Goal: Information Seeking & Learning: Check status

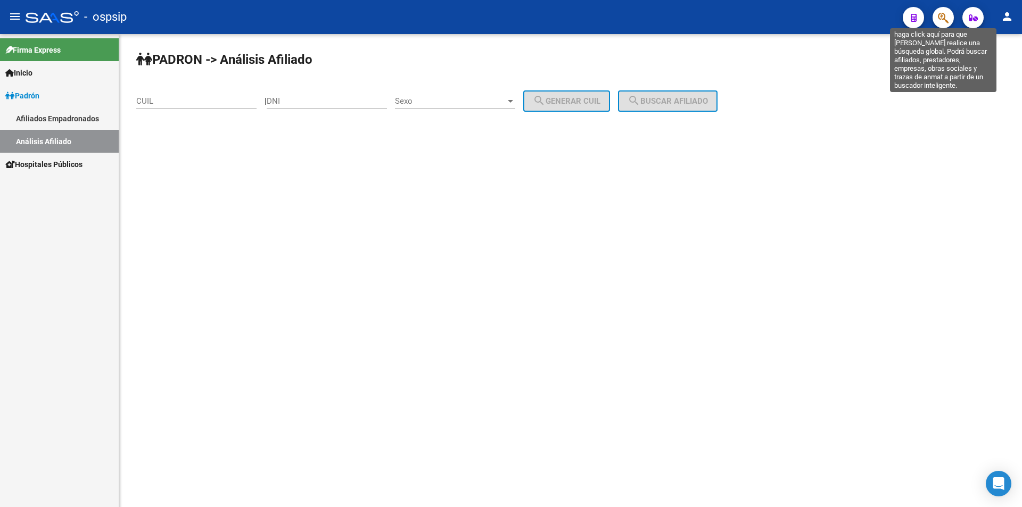
click at [941, 15] on icon "button" at bounding box center [943, 18] width 11 height 12
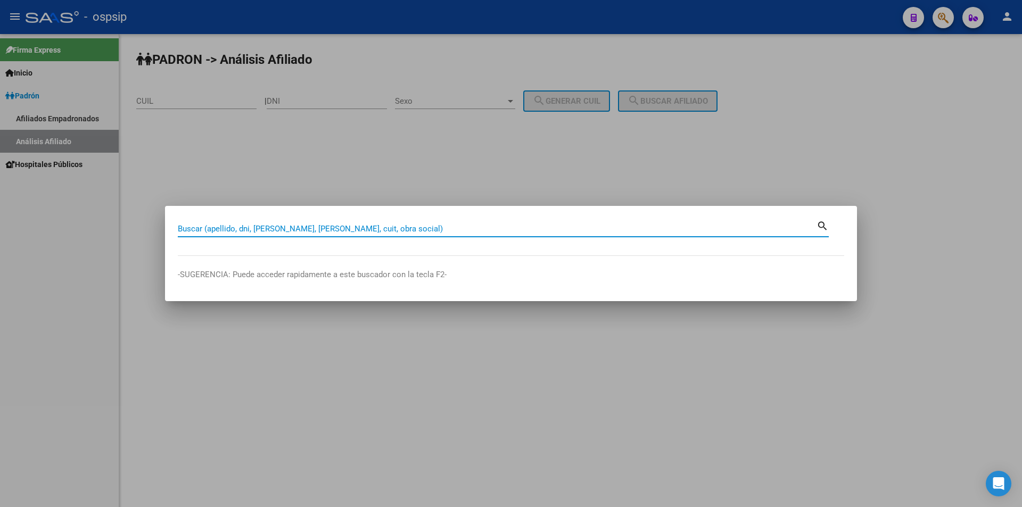
click at [493, 229] on input "Buscar (apellido, dni, [PERSON_NAME], [PERSON_NAME], cuit, obra social)" at bounding box center [497, 229] width 639 height 10
type input "94429745"
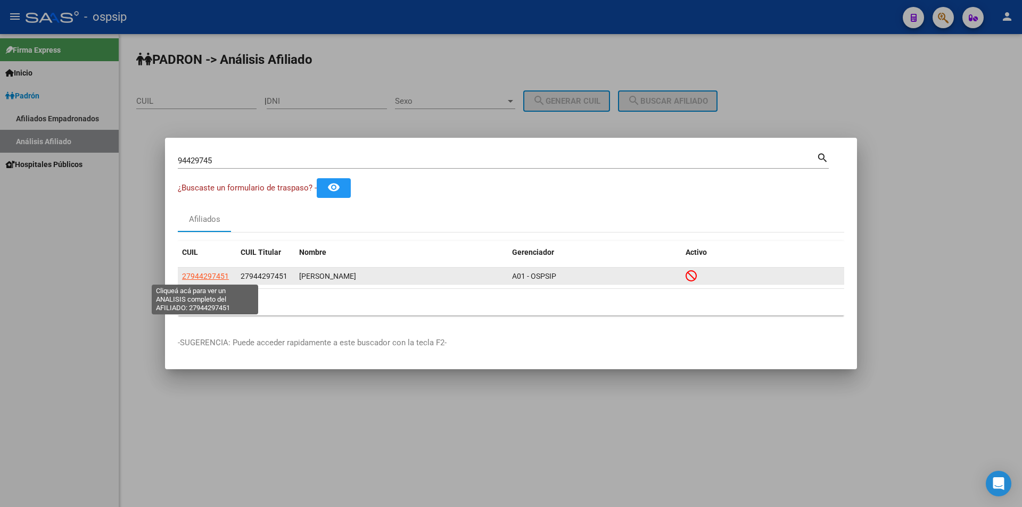
click at [220, 278] on span "27944297451" at bounding box center [205, 276] width 47 height 9
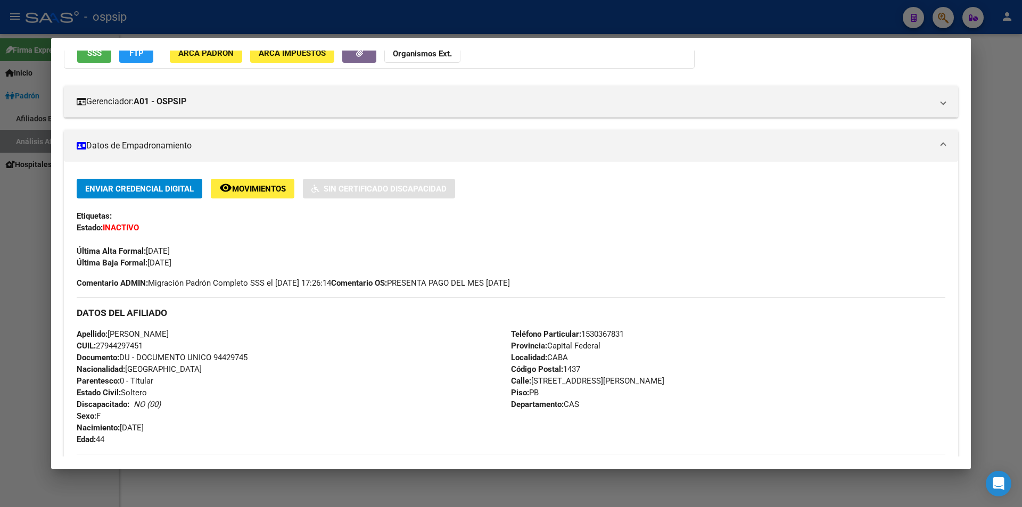
scroll to position [160, 0]
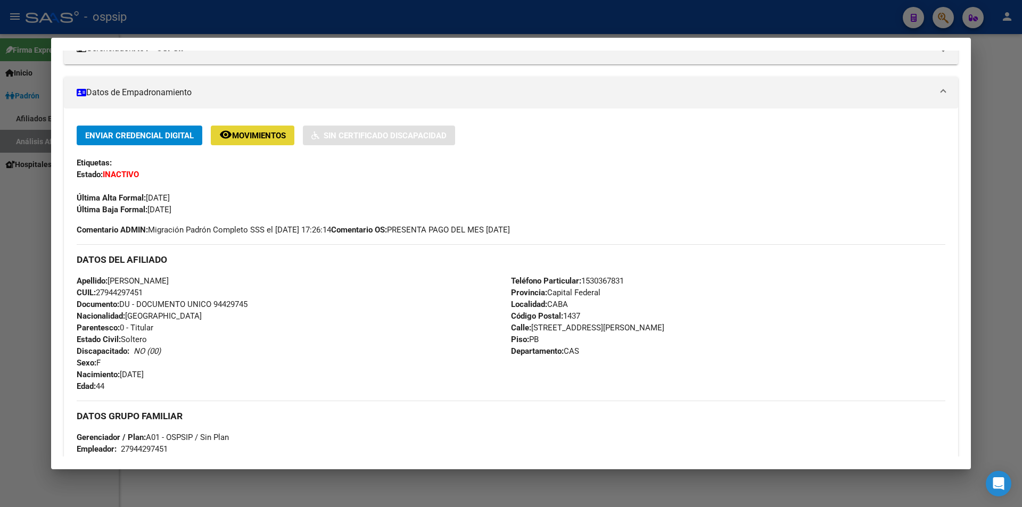
click at [256, 143] on button "remove_red_eye Movimientos" at bounding box center [253, 136] width 84 height 20
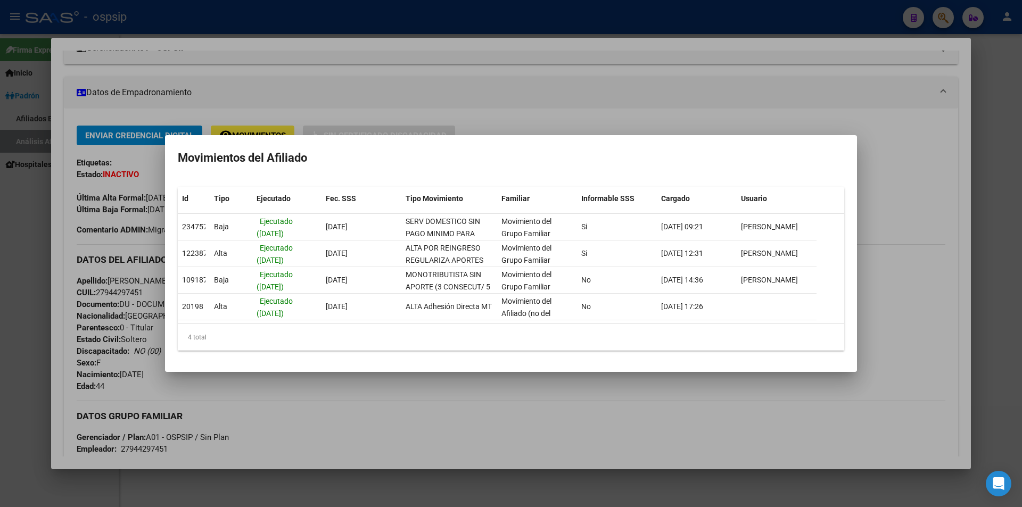
click at [573, 389] on div at bounding box center [511, 253] width 1022 height 507
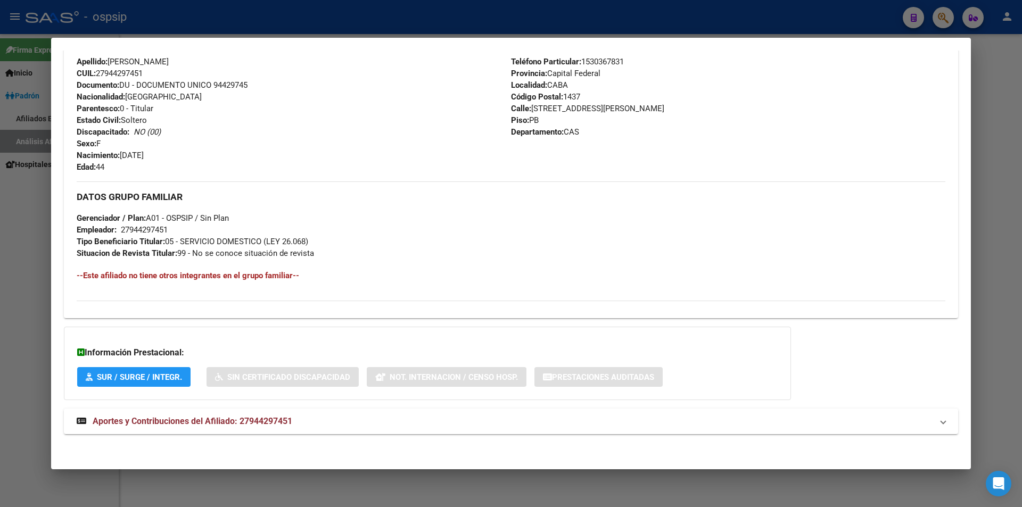
scroll to position [381, 0]
click at [256, 423] on span "Aportes y Contribuciones del Afiliado: 27944297451" at bounding box center [193, 420] width 200 height 10
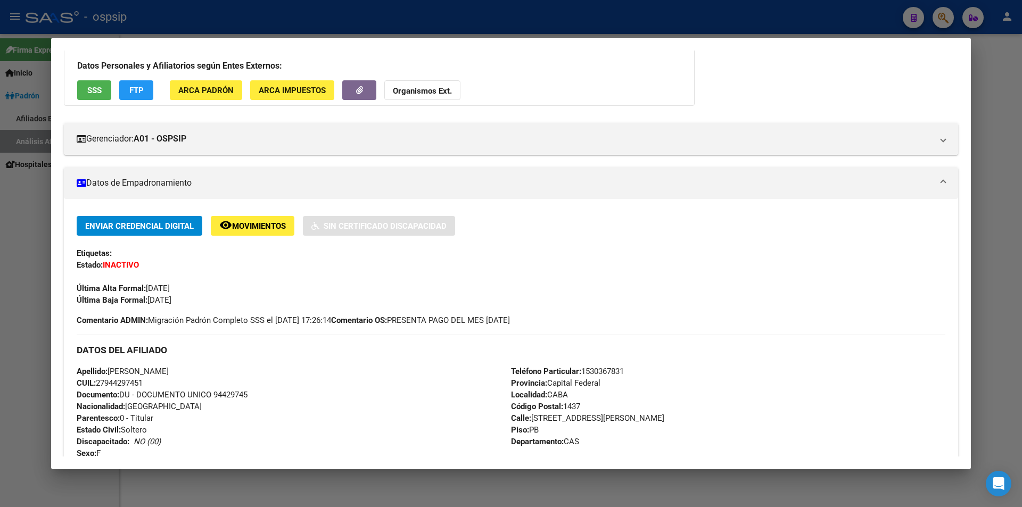
scroll to position [0, 0]
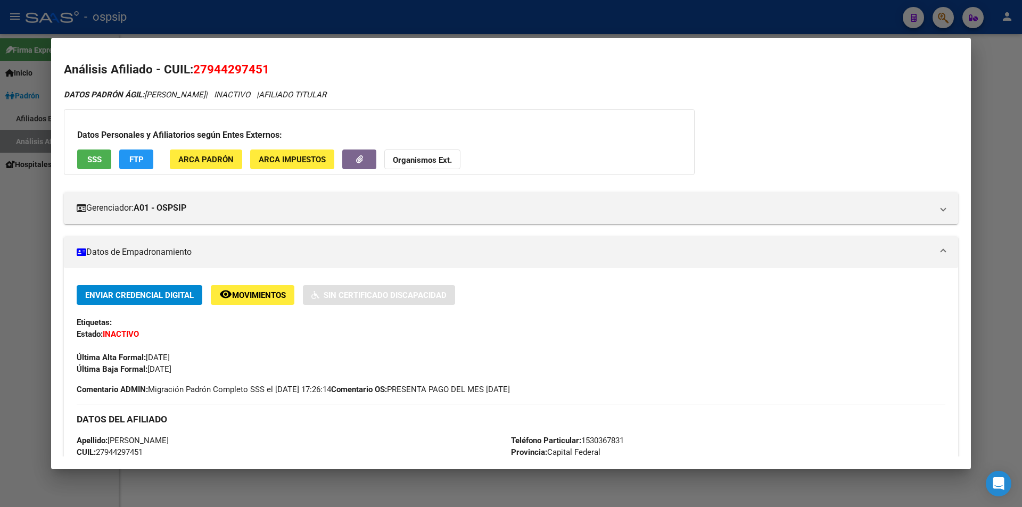
click at [491, 19] on div at bounding box center [511, 253] width 1022 height 507
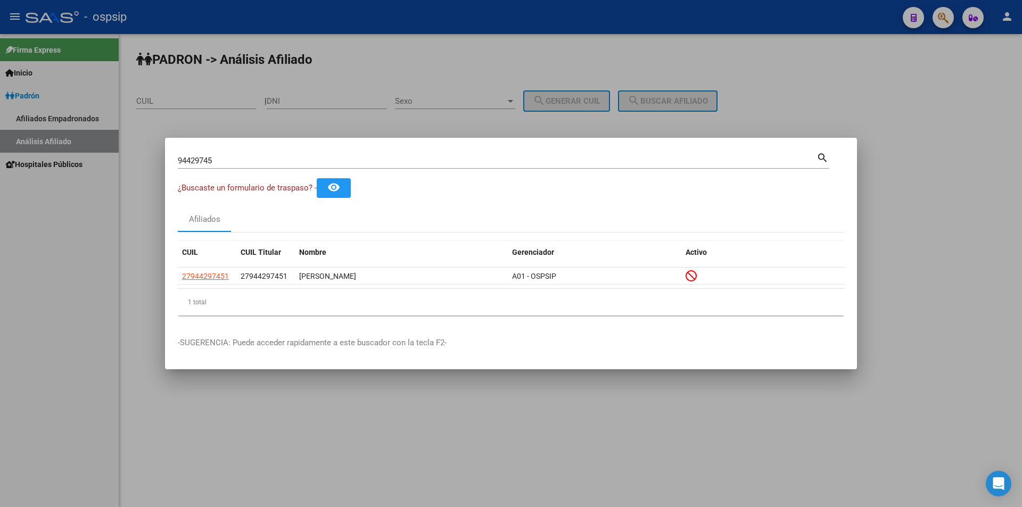
click at [615, 25] on div at bounding box center [511, 253] width 1022 height 507
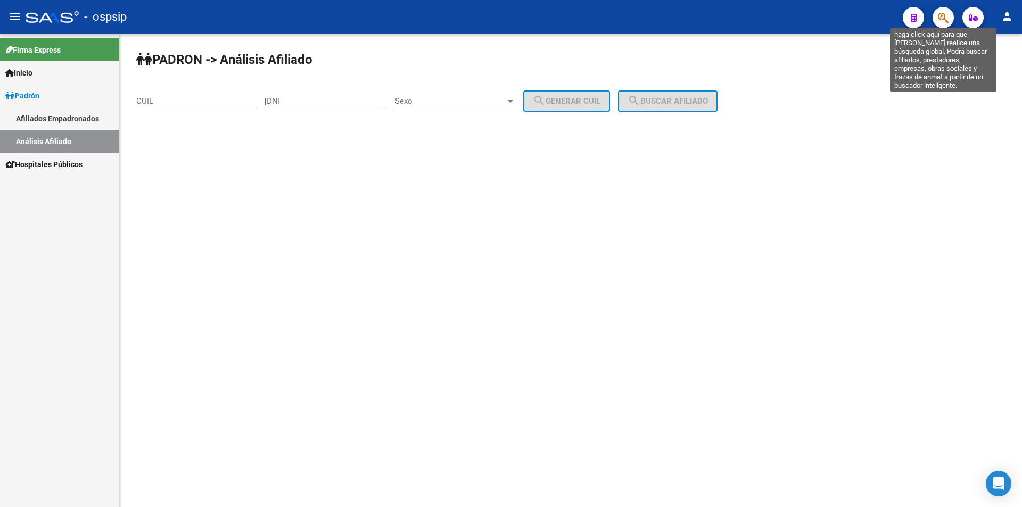
click at [944, 22] on icon "button" at bounding box center [943, 18] width 11 height 12
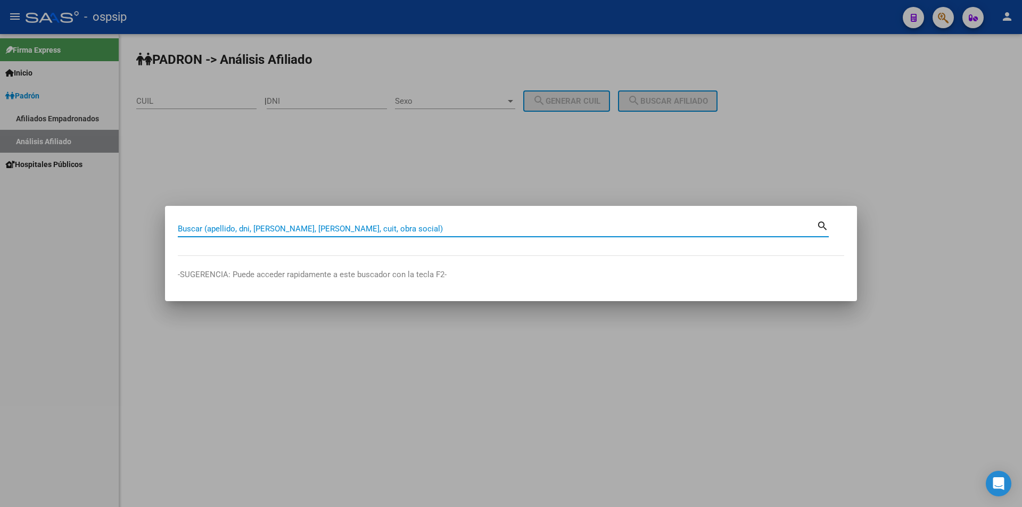
click at [385, 227] on input "Buscar (apellido, dni, [PERSON_NAME], [PERSON_NAME], cuit, obra social)" at bounding box center [497, 229] width 639 height 10
type input "38060930"
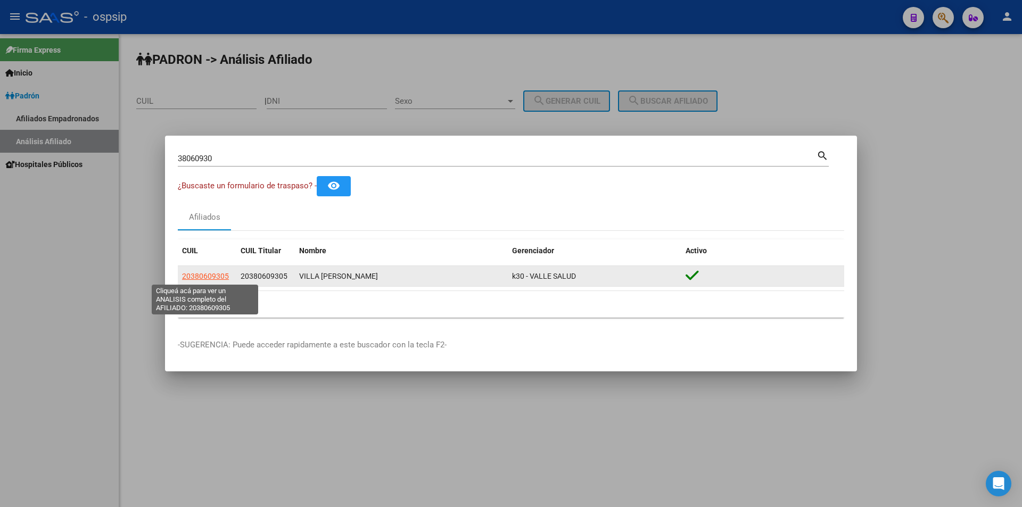
click at [203, 276] on span "20380609305" at bounding box center [205, 276] width 47 height 9
type textarea "20380609305"
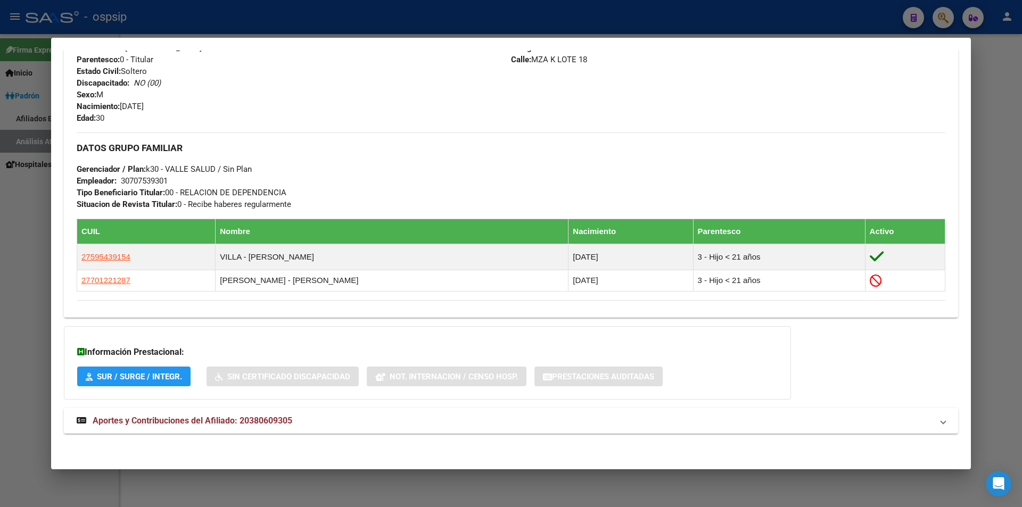
scroll to position [397, 0]
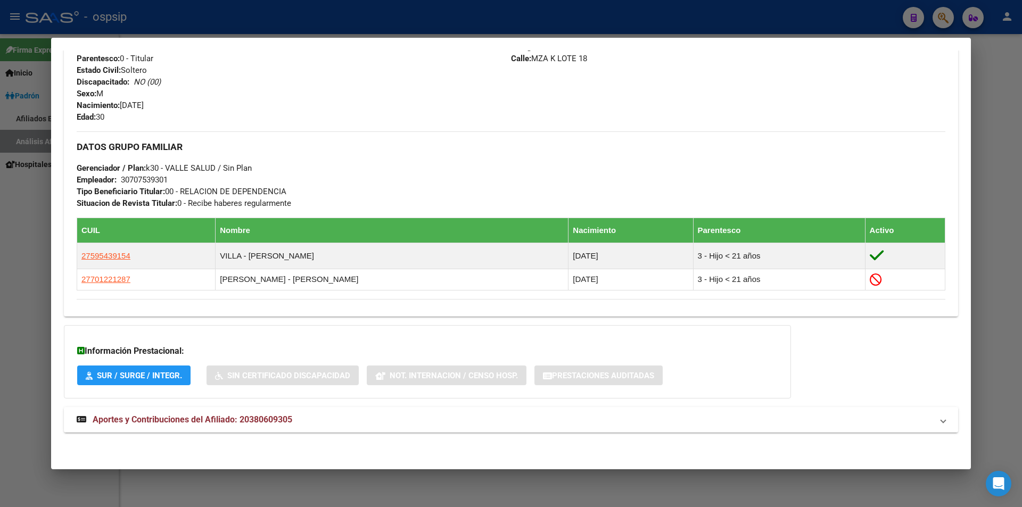
click at [218, 425] on span "Aportes y Contribuciones del Afiliado: 20380609305" at bounding box center [193, 420] width 200 height 10
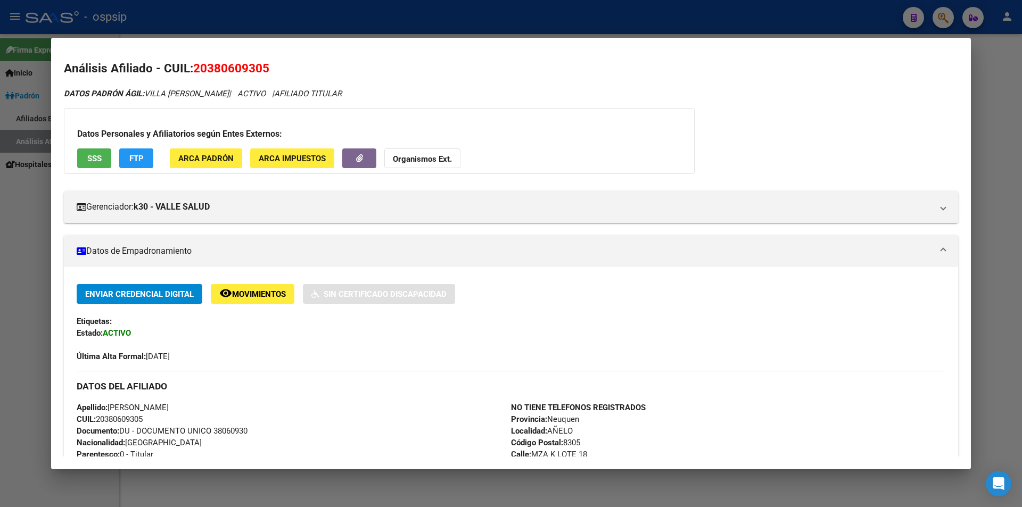
scroll to position [0, 0]
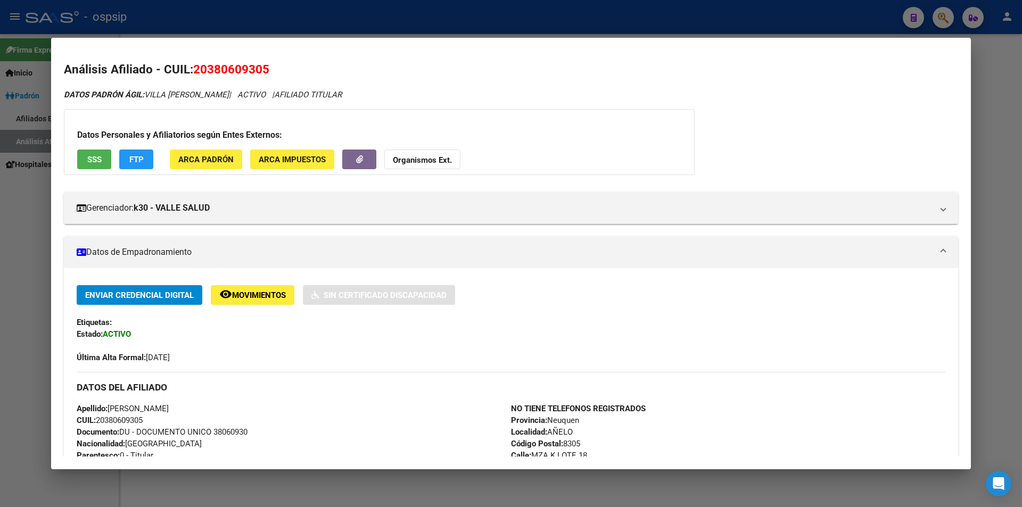
drag, startPoint x: 391, startPoint y: 34, endPoint x: 399, endPoint y: 32, distance: 8.1
click at [393, 33] on div at bounding box center [511, 253] width 1022 height 507
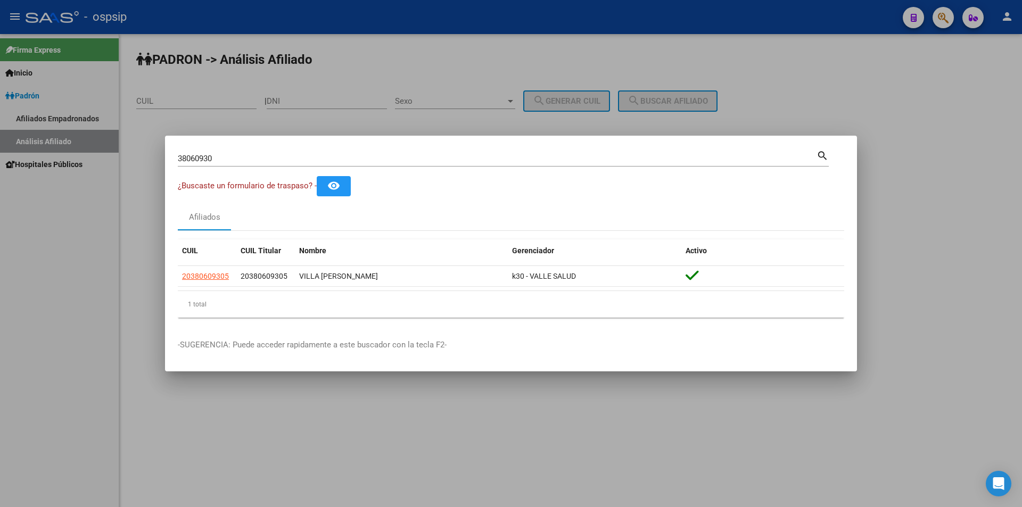
click at [476, 26] on div at bounding box center [511, 253] width 1022 height 507
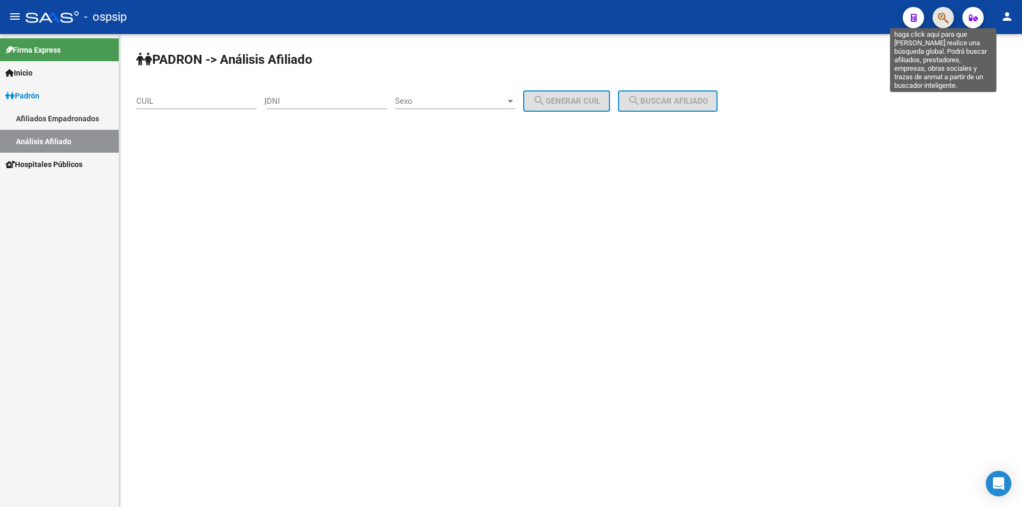
click at [945, 15] on icon "button" at bounding box center [943, 18] width 11 height 12
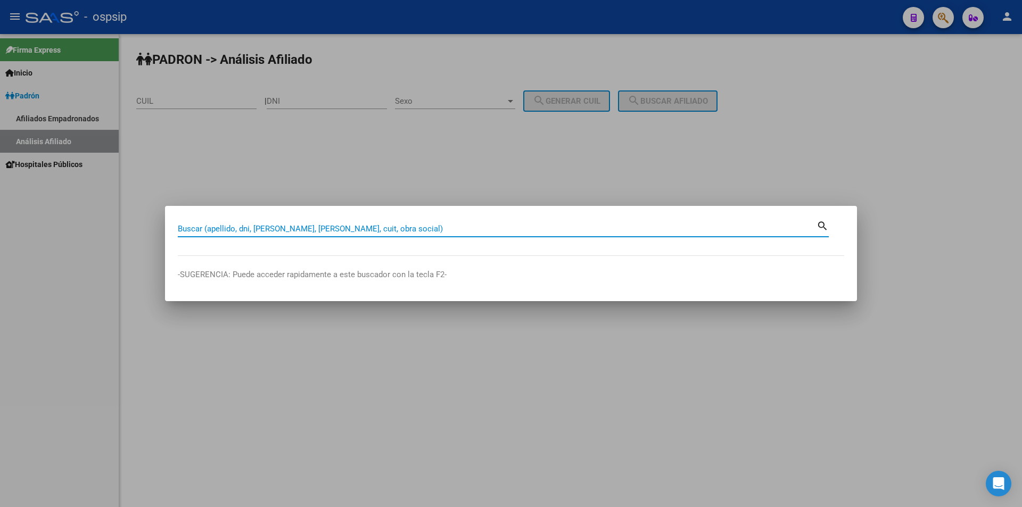
drag, startPoint x: 305, startPoint y: 228, endPoint x: 293, endPoint y: 228, distance: 12.2
click at [293, 229] on input "Buscar (apellido, dni, [PERSON_NAME], [PERSON_NAME], cuit, obra social)" at bounding box center [497, 229] width 639 height 10
click at [293, 225] on input "Buscar (apellido, dni, [PERSON_NAME], [PERSON_NAME], cuit, obra social)" at bounding box center [497, 229] width 639 height 10
type input "41043738"
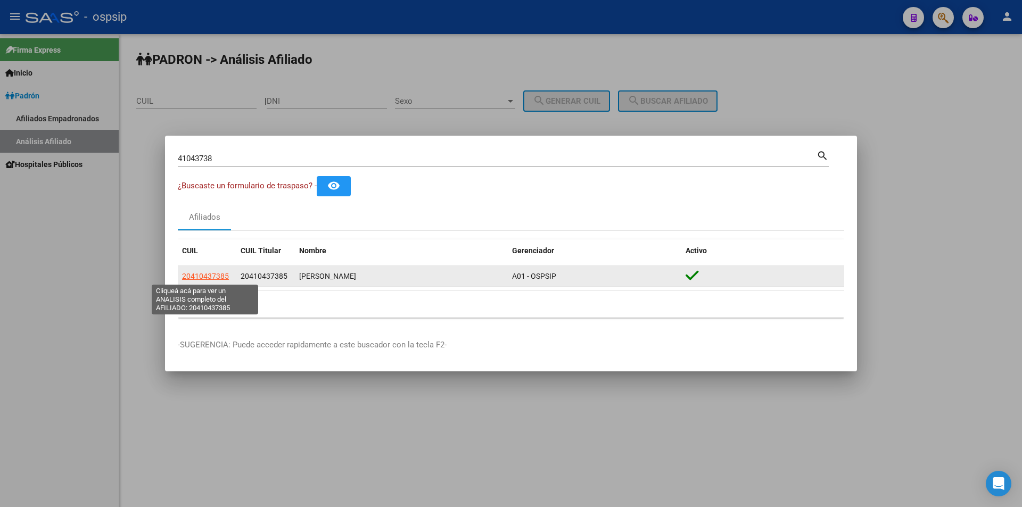
click at [217, 273] on span "20410437385" at bounding box center [205, 276] width 47 height 9
type textarea "20410437385"
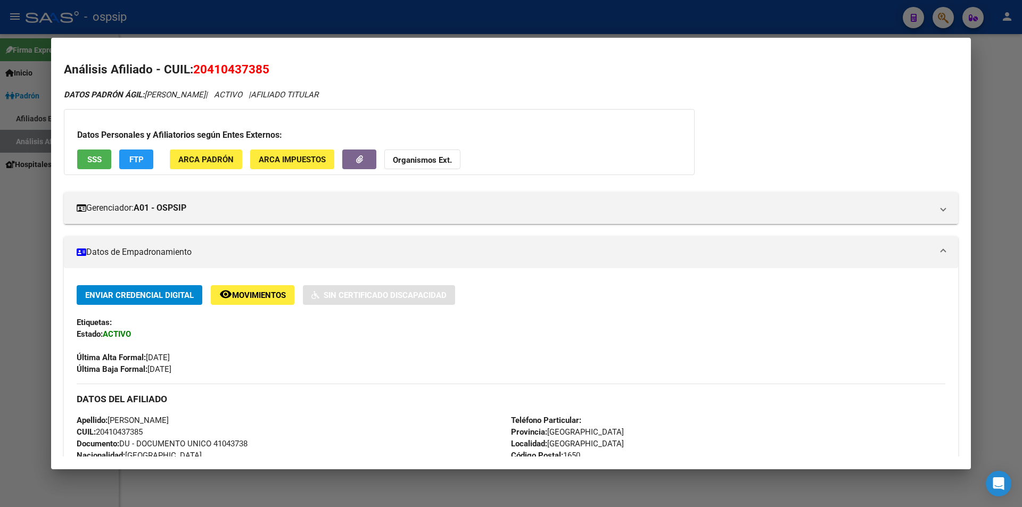
click at [933, 227] on div "DATOS PADRÓN ÁGIL: [PERSON_NAME] | ACTIVO | AFILIADO TITULAR Datos Personales y…" at bounding box center [511, 474] width 894 height 770
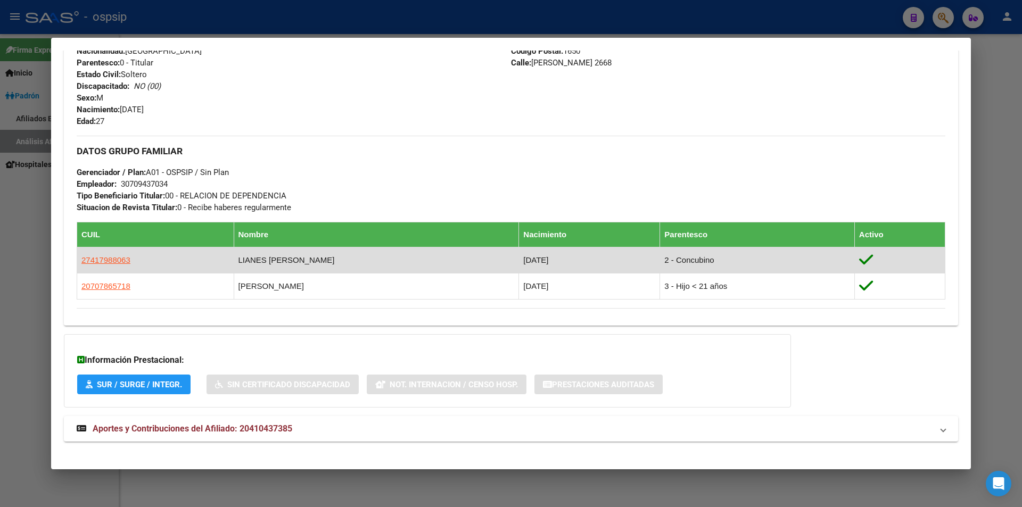
scroll to position [414, 0]
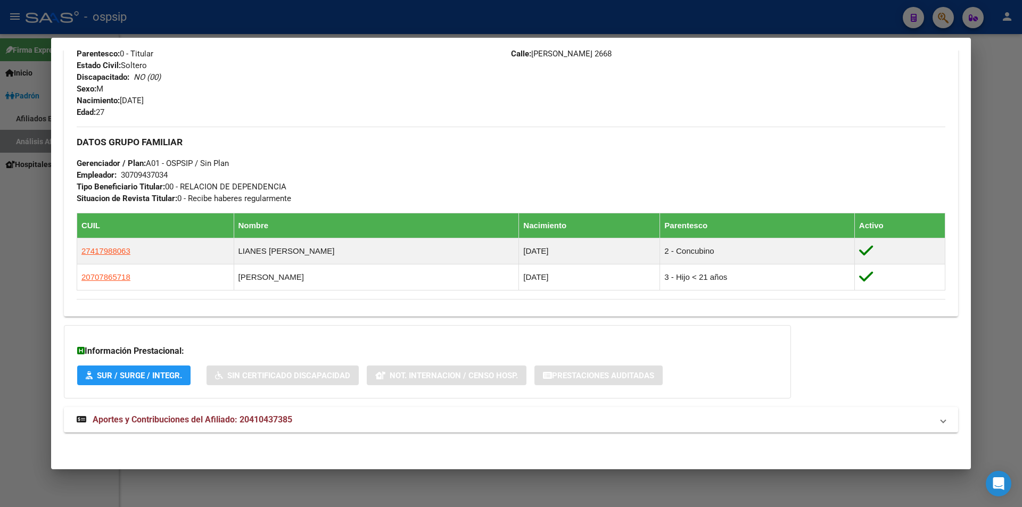
click at [398, 4] on div at bounding box center [511, 253] width 1022 height 507
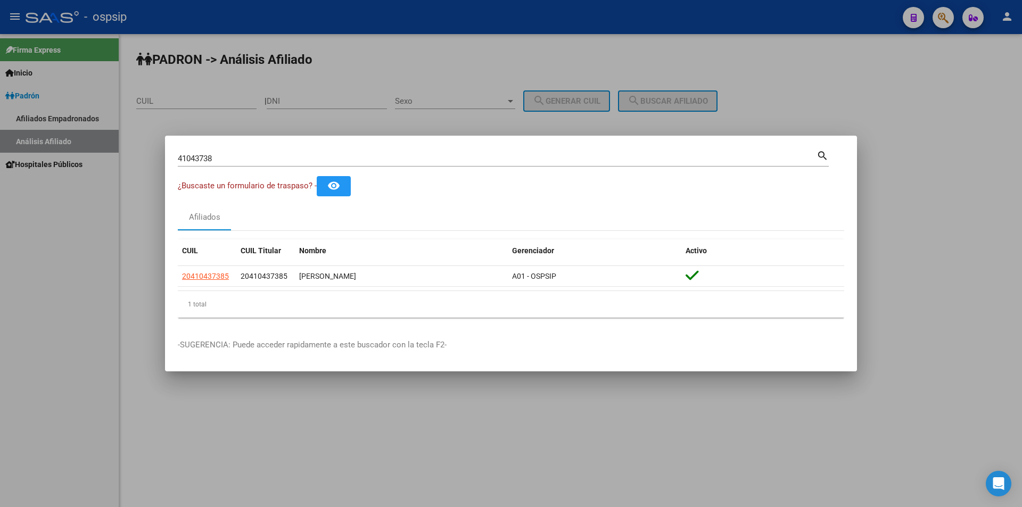
click at [399, 7] on div at bounding box center [511, 253] width 1022 height 507
